Goal: Information Seeking & Learning: Learn about a topic

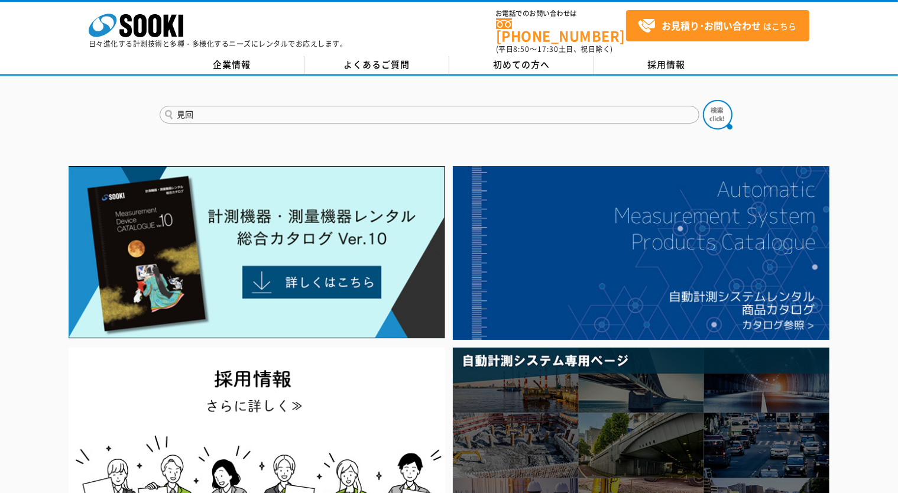
type input "見"
type input "みまわり"
click at [721, 115] on img at bounding box center [718, 115] width 30 height 30
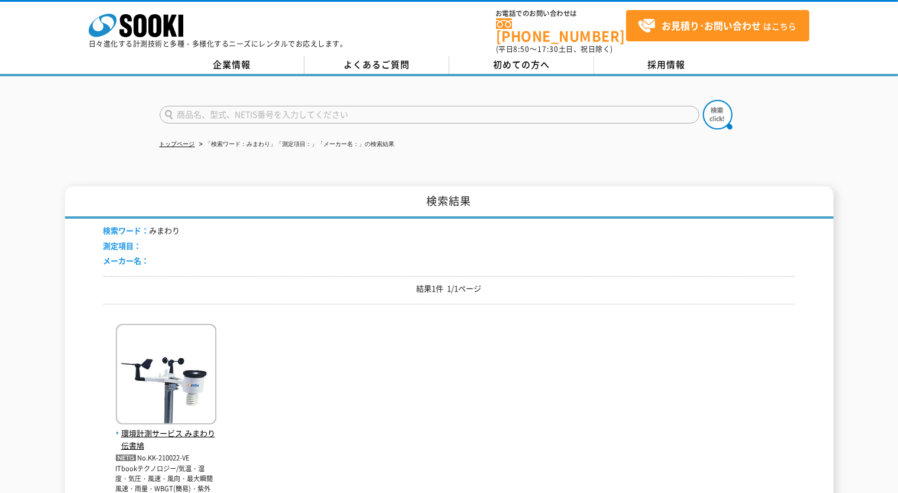
scroll to position [118, 0]
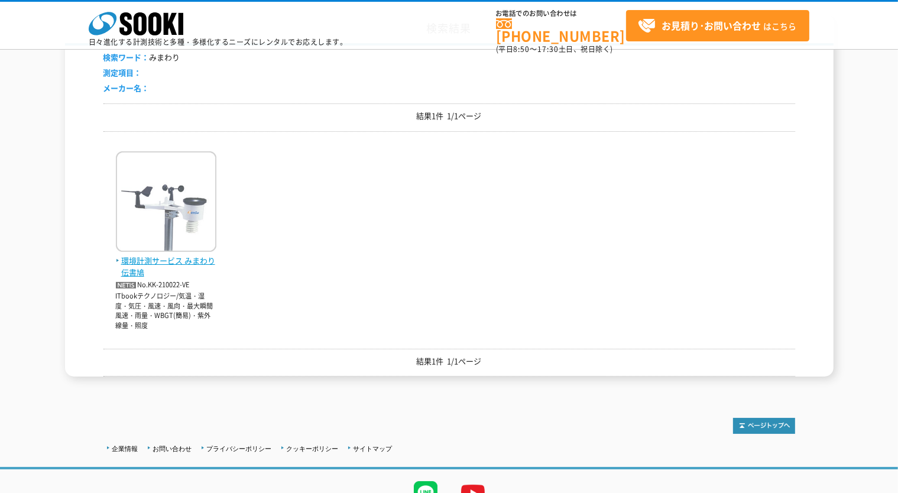
click at [174, 269] on span "環境計測サービス みまわり伝書鳩" at bounding box center [166, 267] width 101 height 25
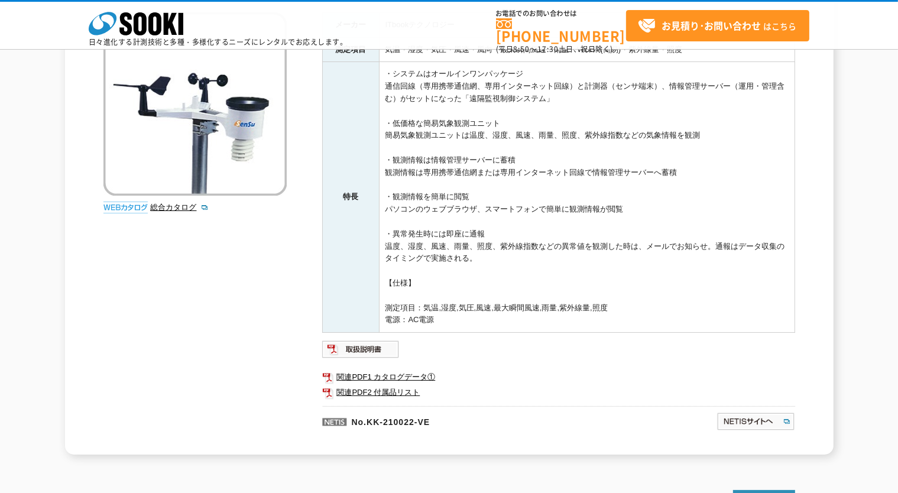
scroll to position [118, 0]
